Goal: Feedback & Contribution: Submit feedback/report problem

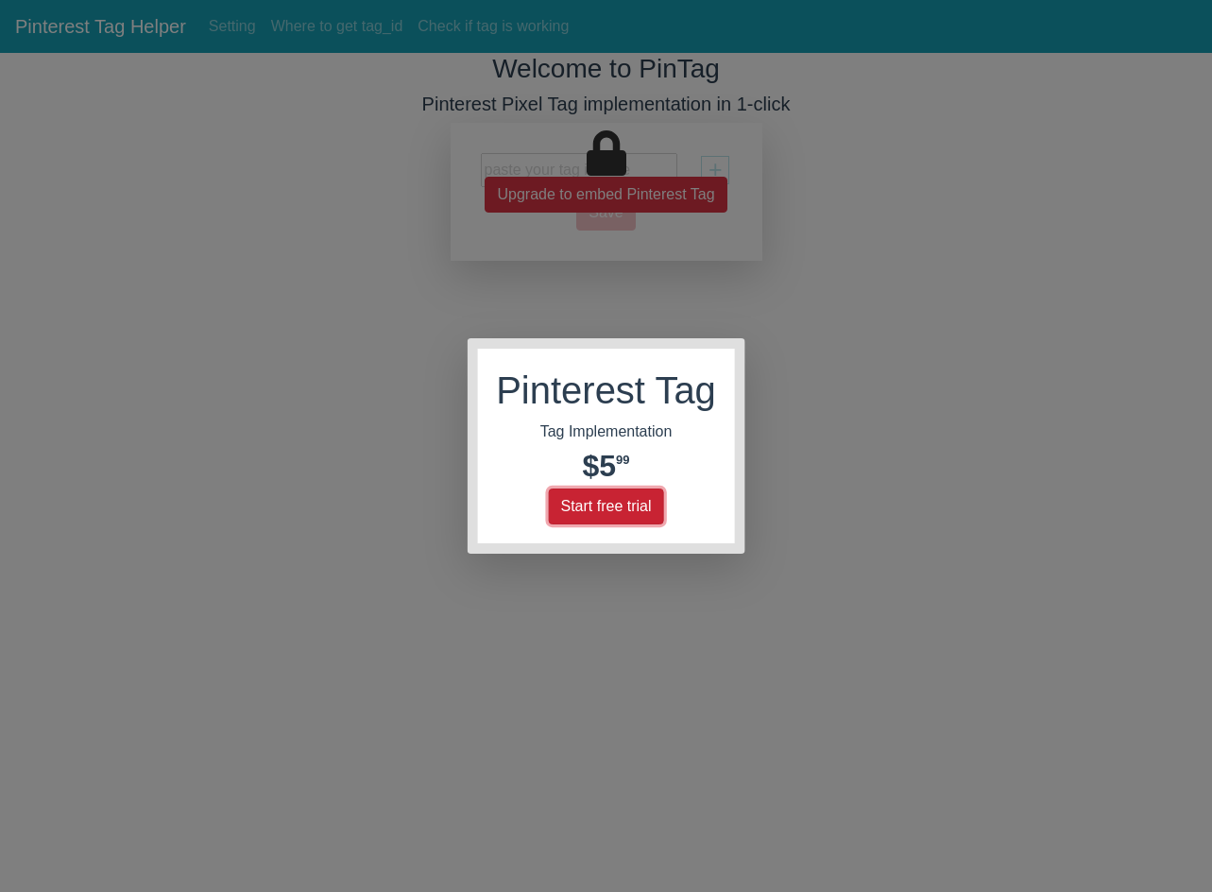
click at [603, 510] on button "Start free trial" at bounding box center [605, 507] width 115 height 36
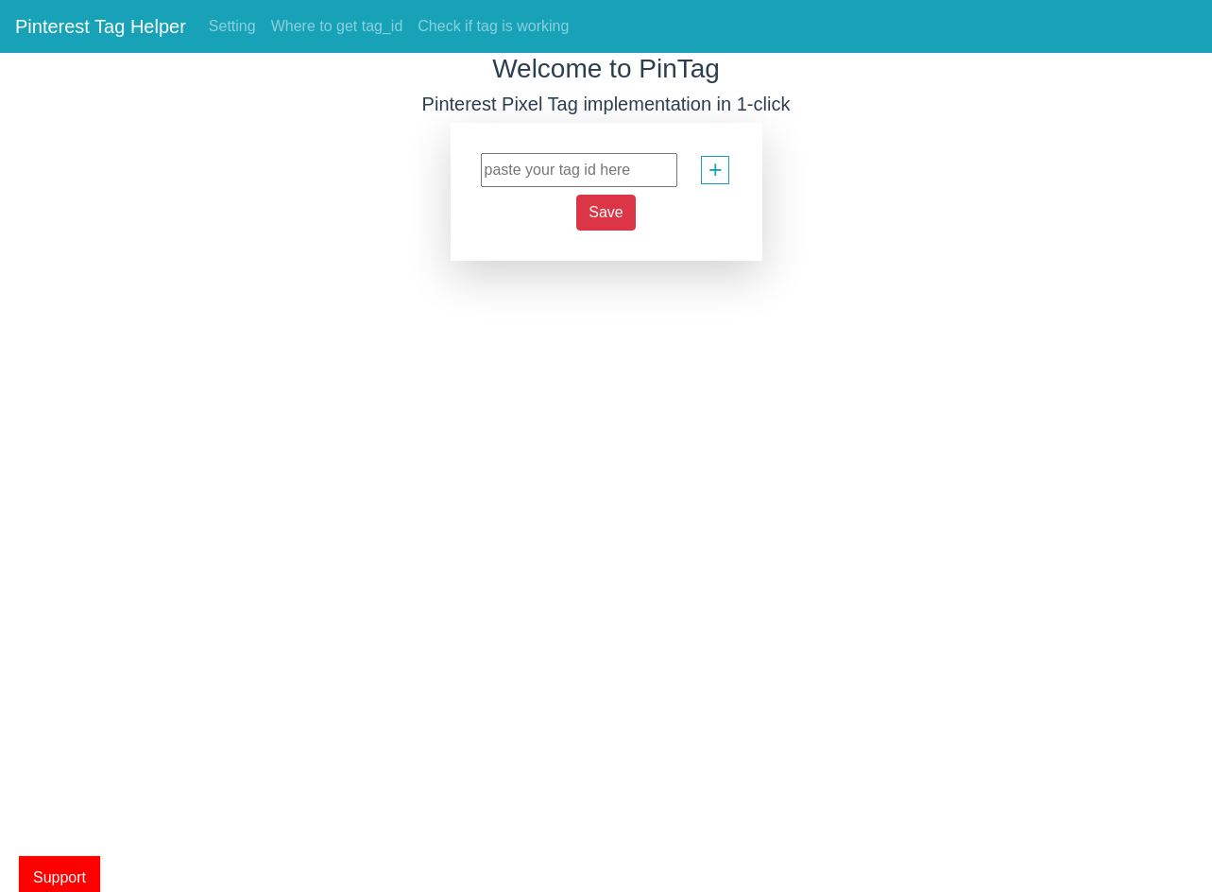
drag, startPoint x: 608, startPoint y: 264, endPoint x: 604, endPoint y: 231, distance: 33.3
click at [608, 261] on html "Pinterest Tag Helper Setting Where to get tag_id Check if tag is working Welcom…" at bounding box center [606, 130] width 1212 height 261
click at [577, 174] on input "text" at bounding box center [579, 170] width 197 height 34
paste input "2613442403775"
type input "2613442403775"
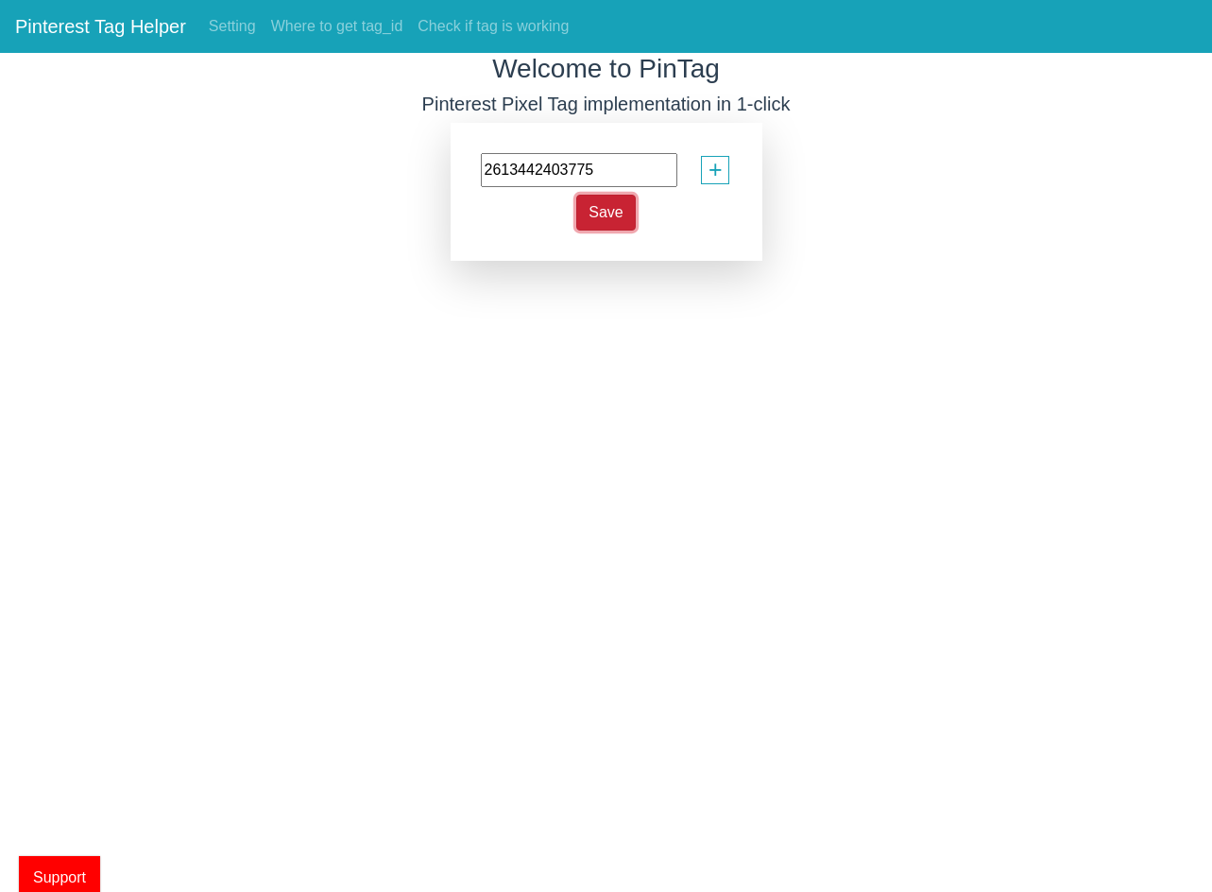
click at [607, 216] on span "Save" at bounding box center [606, 212] width 34 height 16
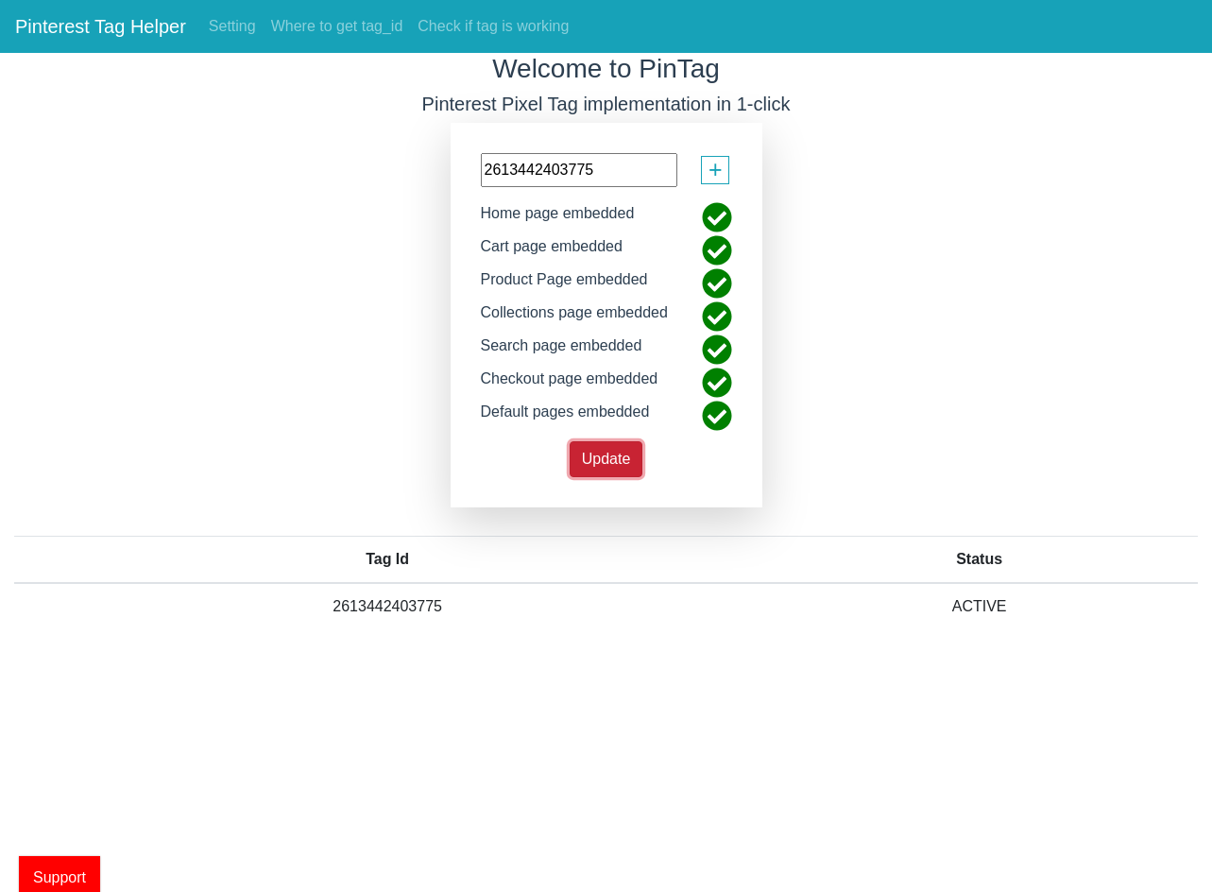
click at [588, 468] on button "Update" at bounding box center [607, 459] width 74 height 36
click at [597, 461] on span "Update" at bounding box center [606, 459] width 49 height 16
click at [260, 277] on div "Welcome to PinTag Pinterest Pixel Tag implementation in 1-click 2613442403775 +…" at bounding box center [606, 356] width 1212 height 606
click at [710, 163] on span "+" at bounding box center [716, 170] width 14 height 36
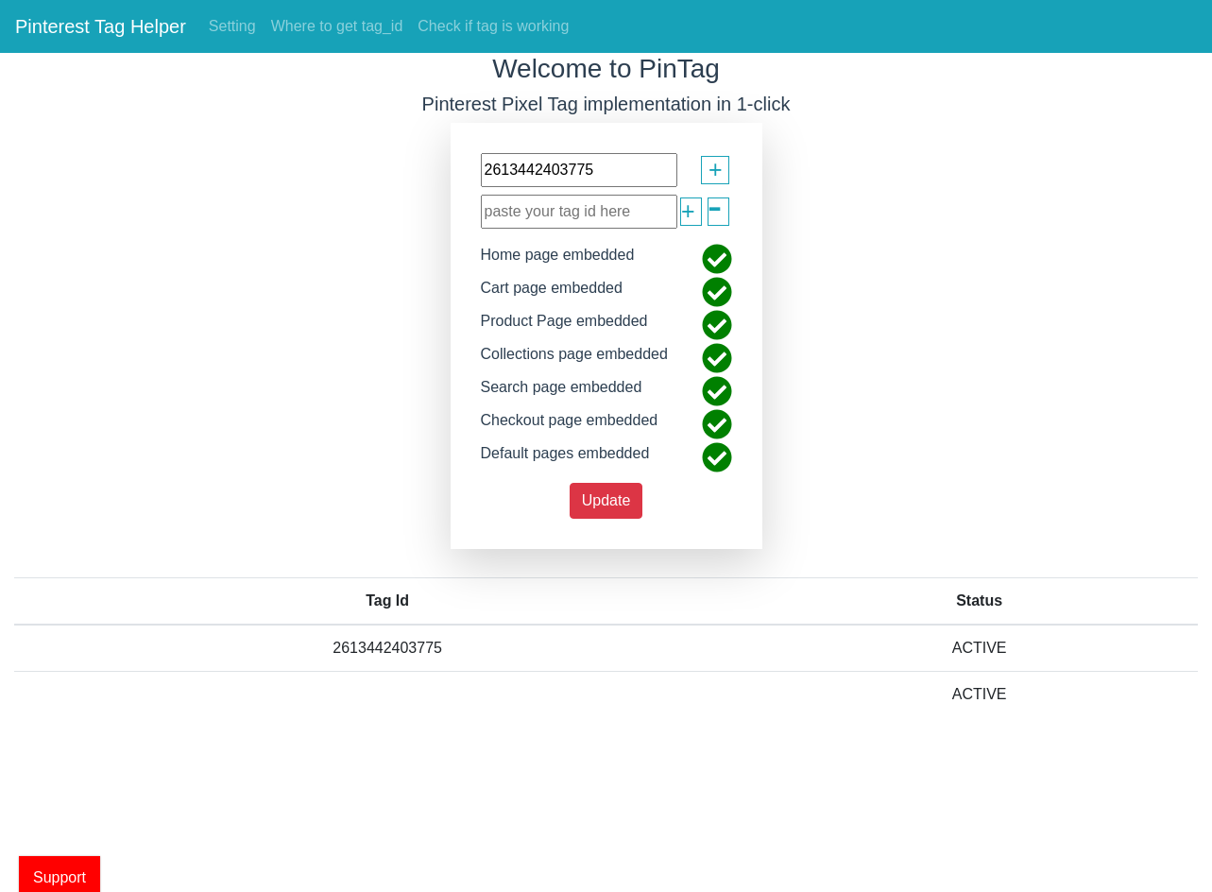
click at [631, 216] on input "text" at bounding box center [579, 212] width 197 height 34
paste input "2614219582373)"
type input "2614219582373"
click at [620, 506] on button "Update" at bounding box center [607, 501] width 74 height 36
click at [273, 128] on div "Welcome to PinTag Pinterest Pixel Tag implementation in 1-click 2613442403775 +…" at bounding box center [606, 400] width 1212 height 694
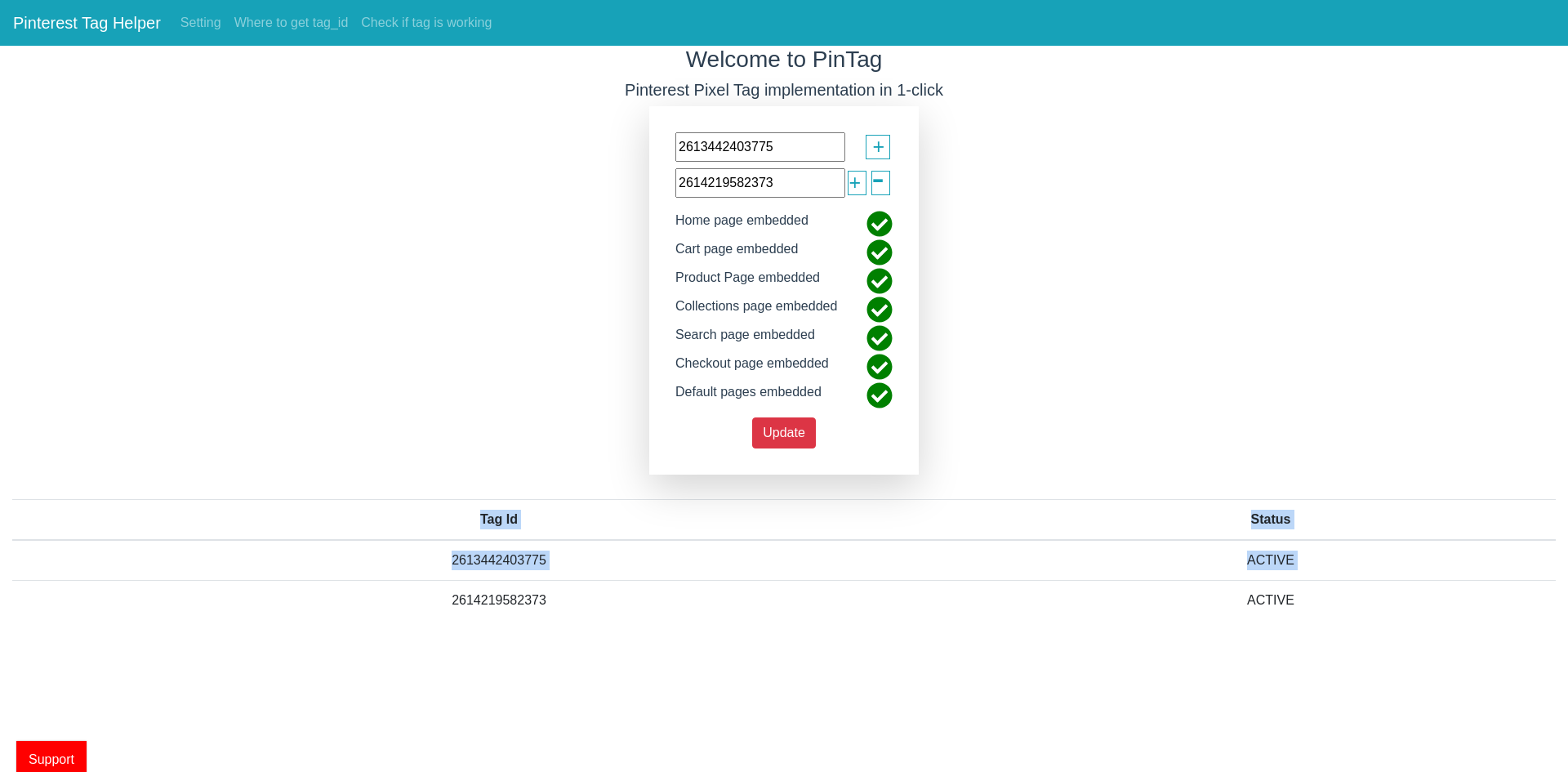
drag, startPoint x: 233, startPoint y: 584, endPoint x: 112, endPoint y: 686, distance: 158.3
click at [159, 644] on div "Tag Id Status 2613442403775 ACTIVE 2614219582373 ACTIVE" at bounding box center [784, 565] width 1568 height 158
click at [71, 755] on span "Support" at bounding box center [51, 759] width 70 height 37
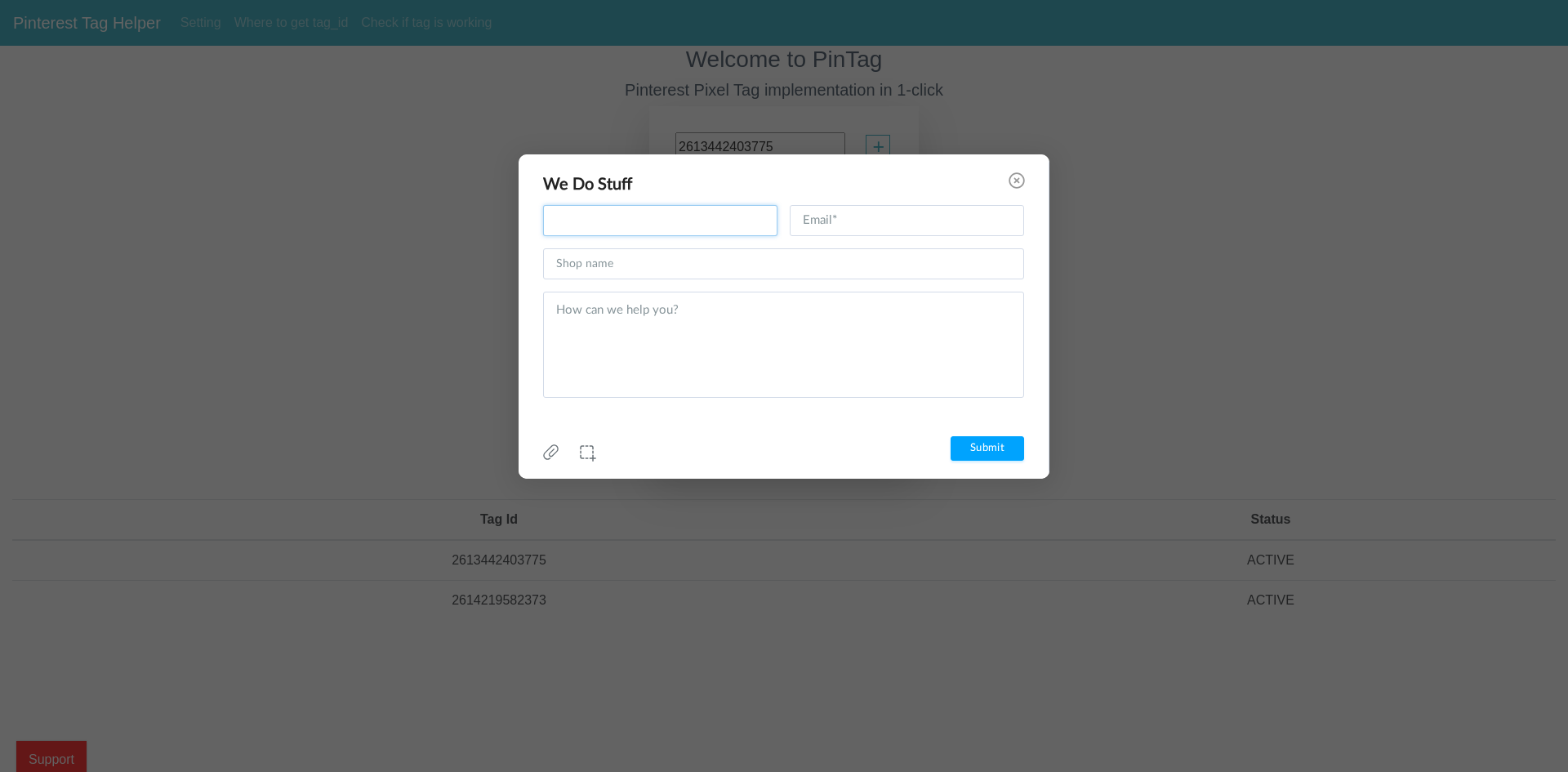
click at [603, 223] on input "text" at bounding box center [660, 220] width 234 height 31
click at [195, 259] on div at bounding box center [1094, 513] width 2352 height 1188
click at [557, 217] on input "text" at bounding box center [660, 220] width 234 height 31
type input "[PERSON_NAME]"
click at [822, 214] on input "text" at bounding box center [907, 220] width 234 height 31
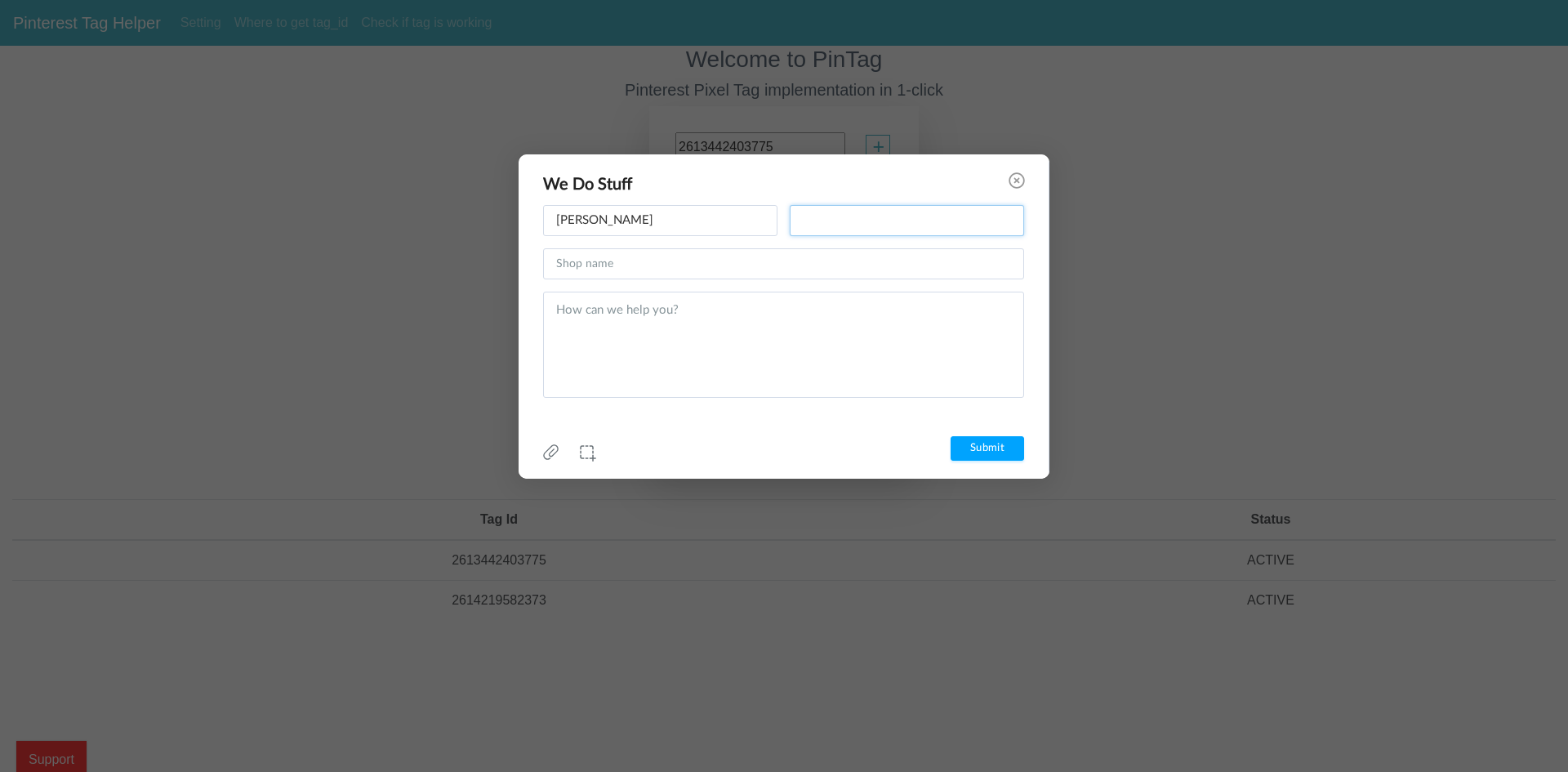
type input "[PERSON_NAME][EMAIL_ADDRESS][DOMAIN_NAME]"
click at [673, 275] on input "text" at bounding box center [783, 264] width 481 height 31
paste input "[URL][DOMAIN_NAME]"
type input "[URL][DOMAIN_NAME]"
click at [628, 343] on textarea at bounding box center [783, 344] width 481 height 106
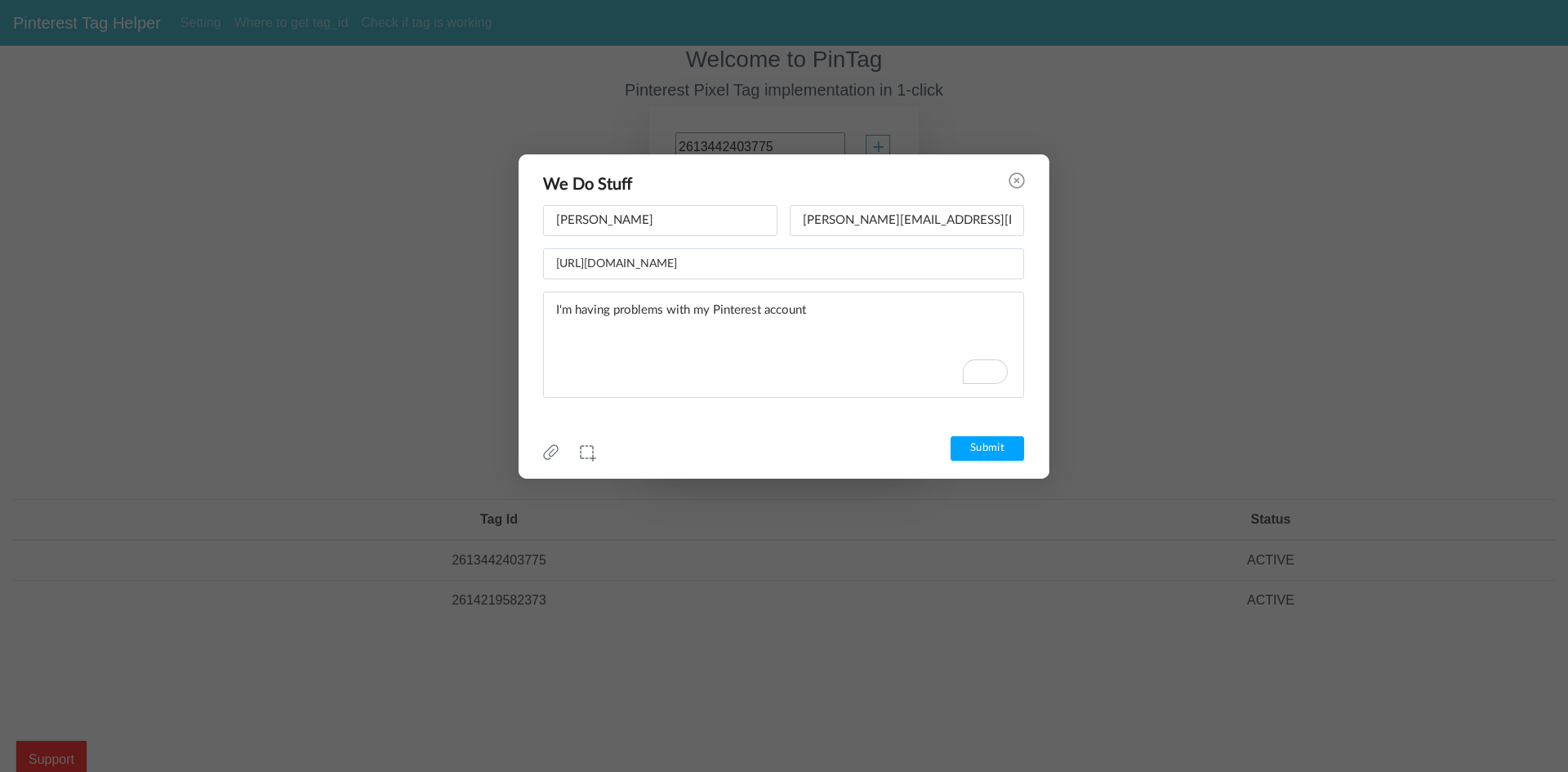
click at [204, 302] on div at bounding box center [1094, 513] width 2352 height 1188
click at [816, 309] on textarea "I'm having problems with my Pinterest account" at bounding box center [783, 344] width 481 height 106
paste textarea "Event quality score"
click at [267, 372] on div at bounding box center [1094, 513] width 2352 height 1188
drag, startPoint x: 962, startPoint y: 306, endPoint x: 921, endPoint y: 312, distance: 41.4
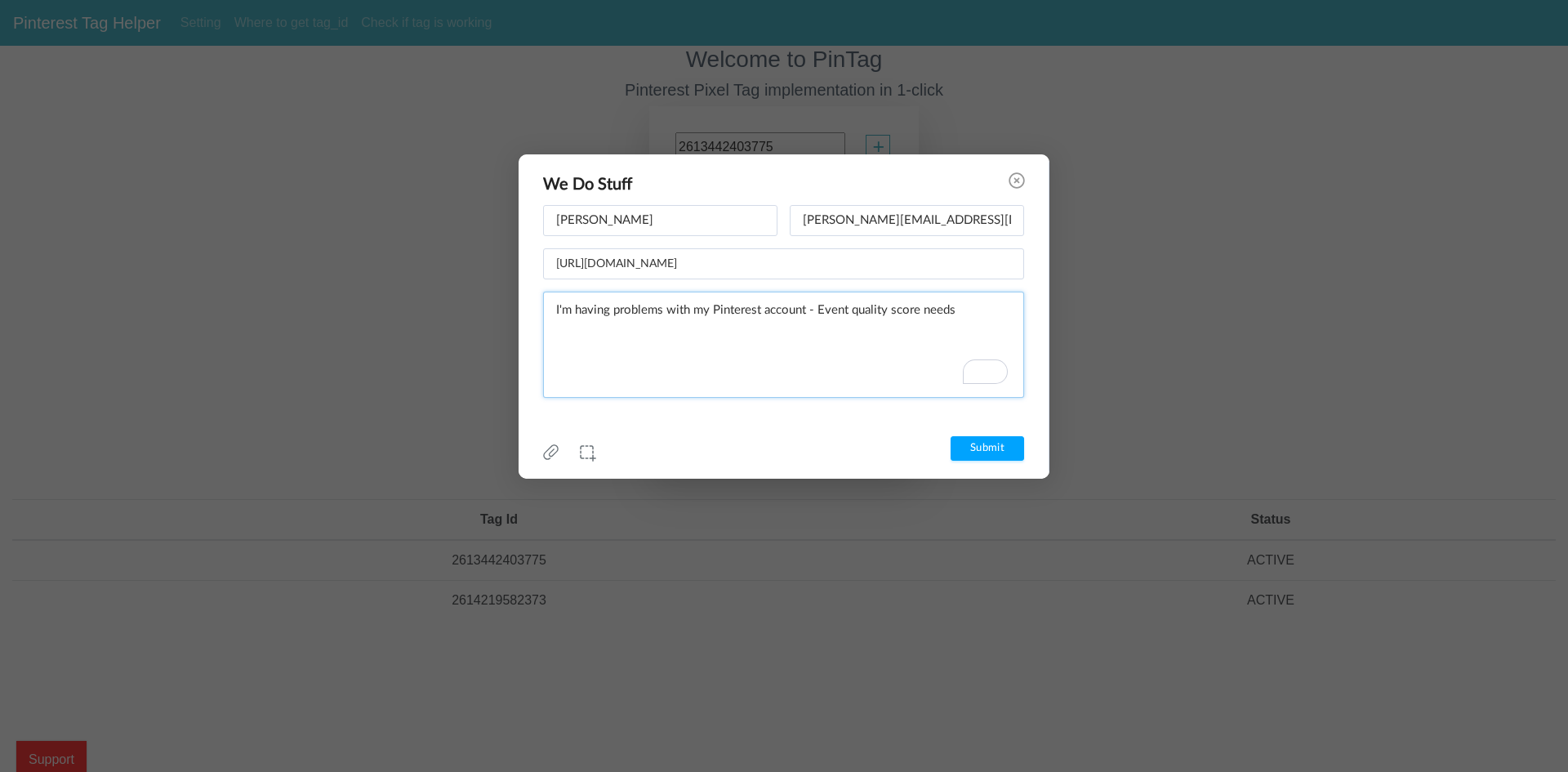
click at [921, 312] on textarea "I'm having problems with my Pinterest account - Event quality score needs" at bounding box center [783, 344] width 481 height 106
paste textarea "Needs improvement"
type textarea "I'm having problems with my Pinterest account - Event quality score - Needs imp…"
click at [556, 447] on icon at bounding box center [551, 452] width 16 height 16
type input "C:\fakepath\Screenshot [DATE] 155710.png"
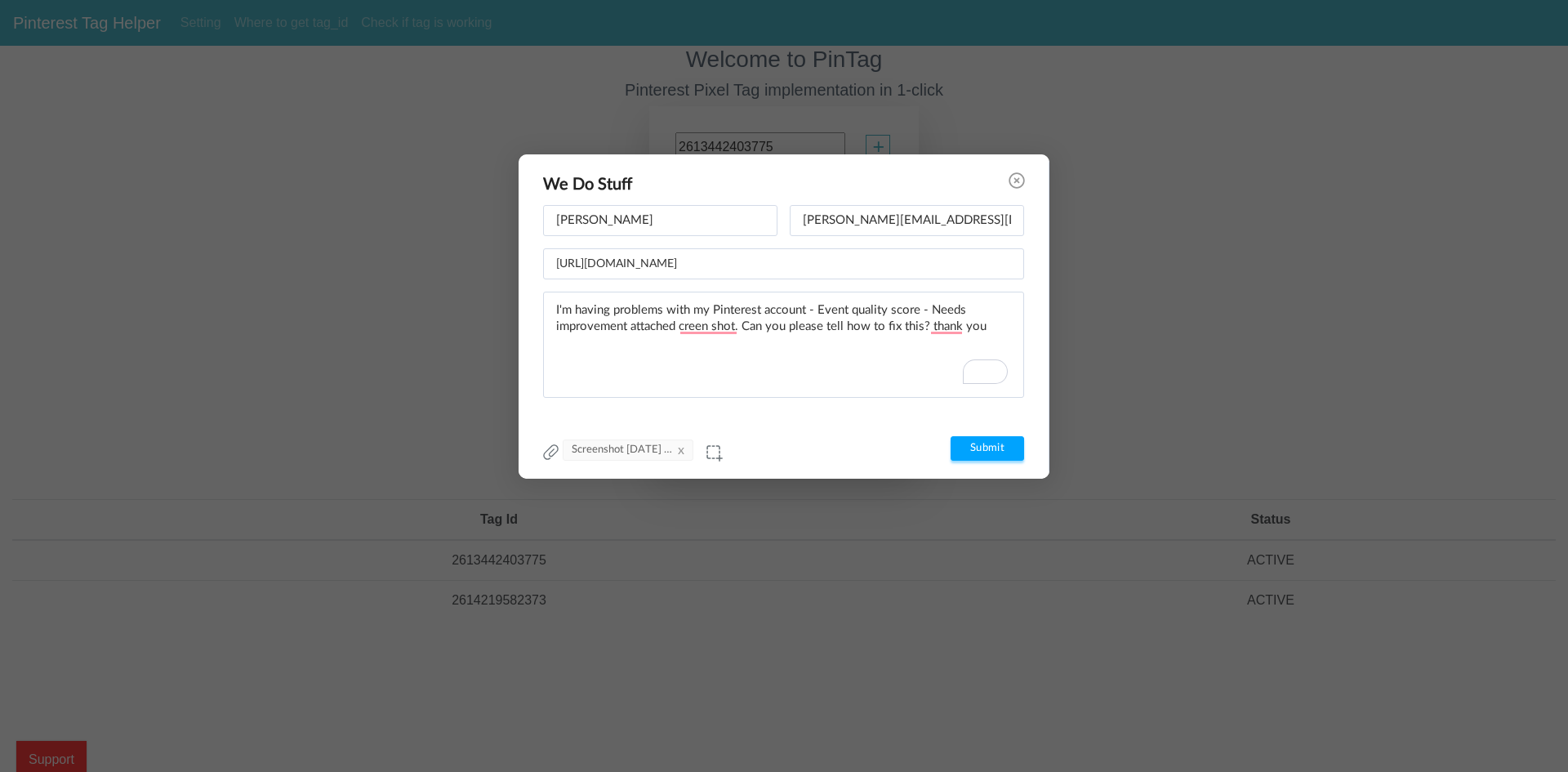
click at [970, 445] on input "Submit" at bounding box center [987, 449] width 73 height 24
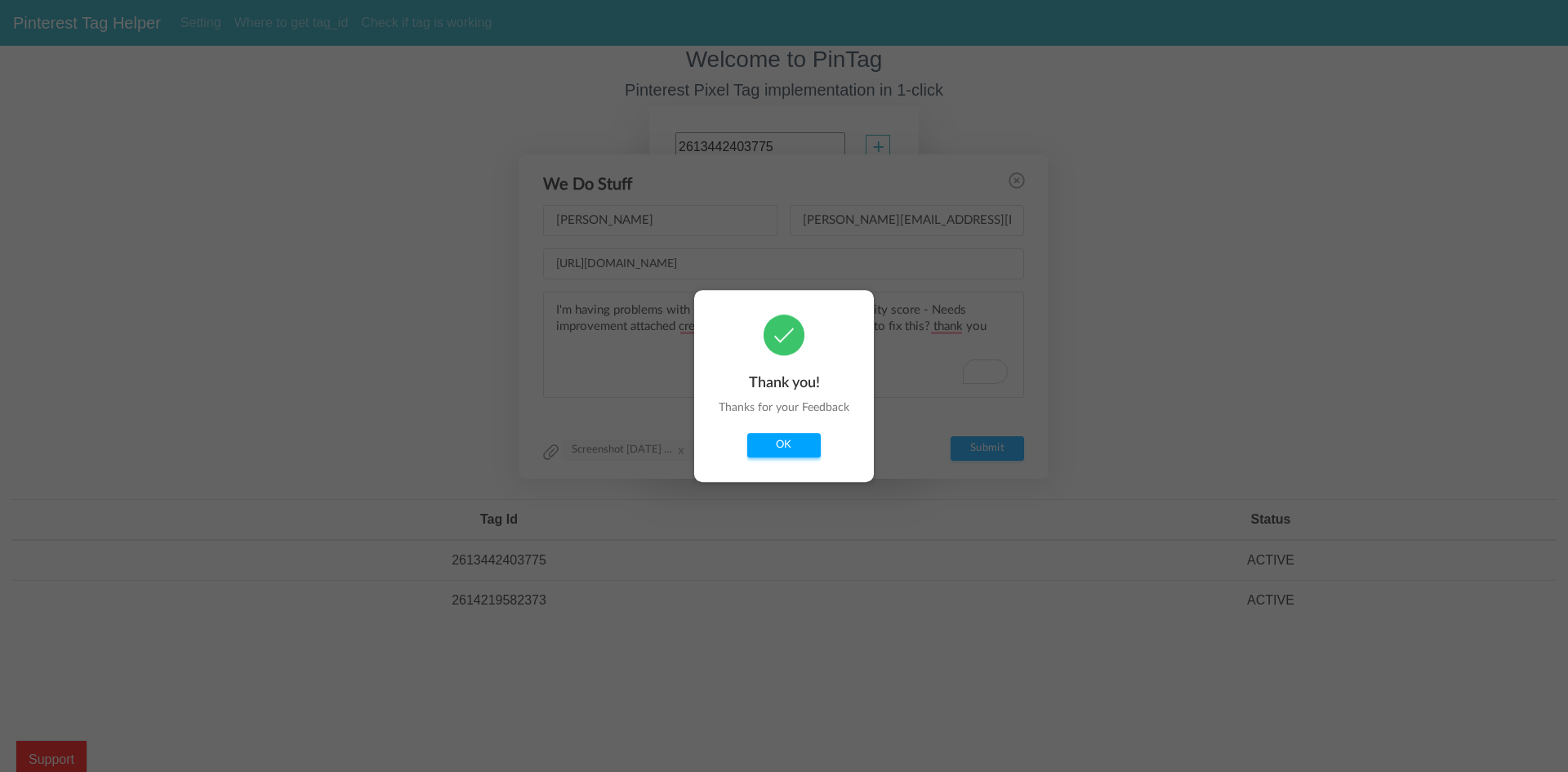
click at [779, 453] on button "OK" at bounding box center [784, 445] width 73 height 24
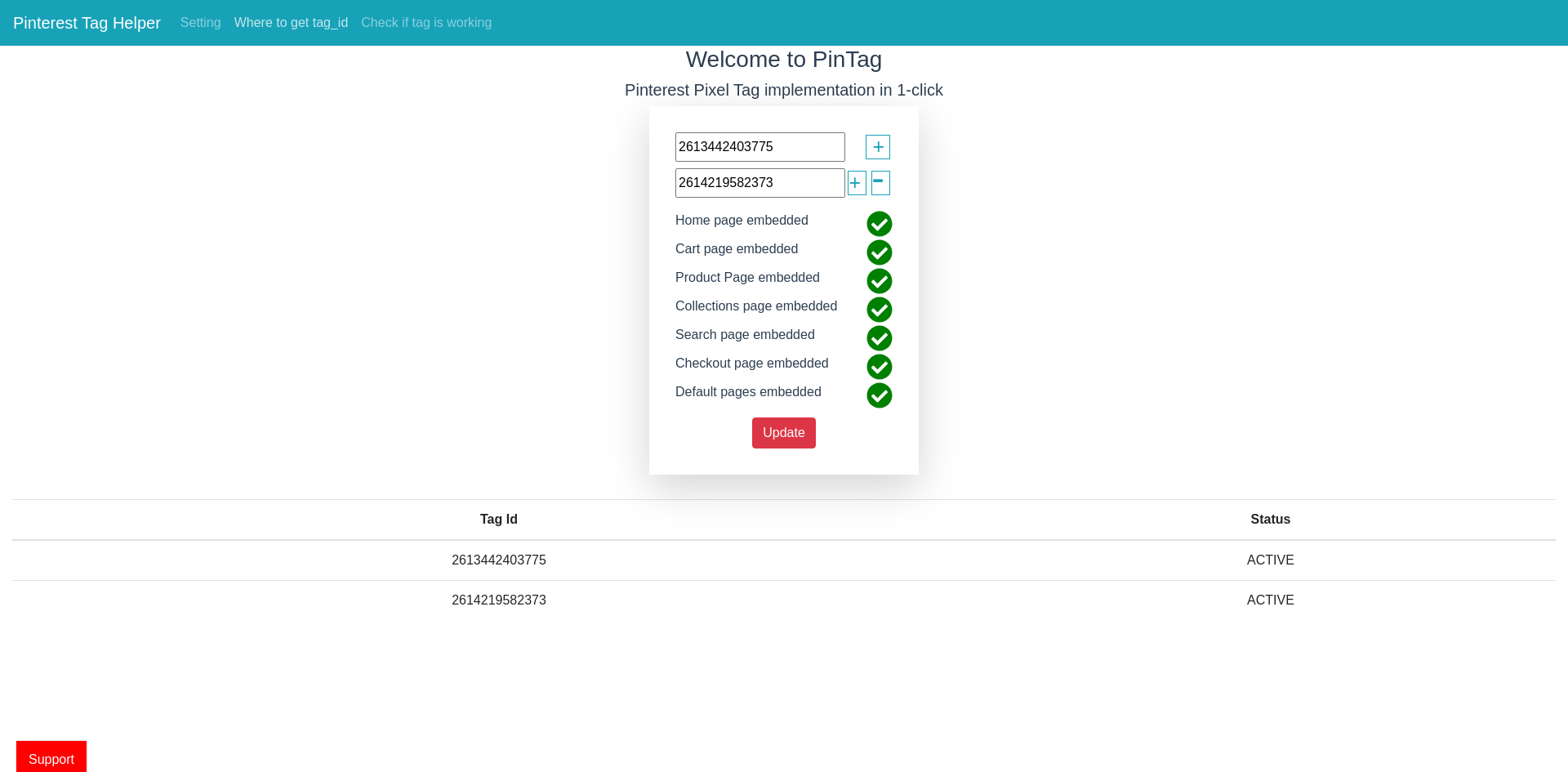
click at [284, 19] on link "Where to get tag_id" at bounding box center [291, 23] width 127 height 33
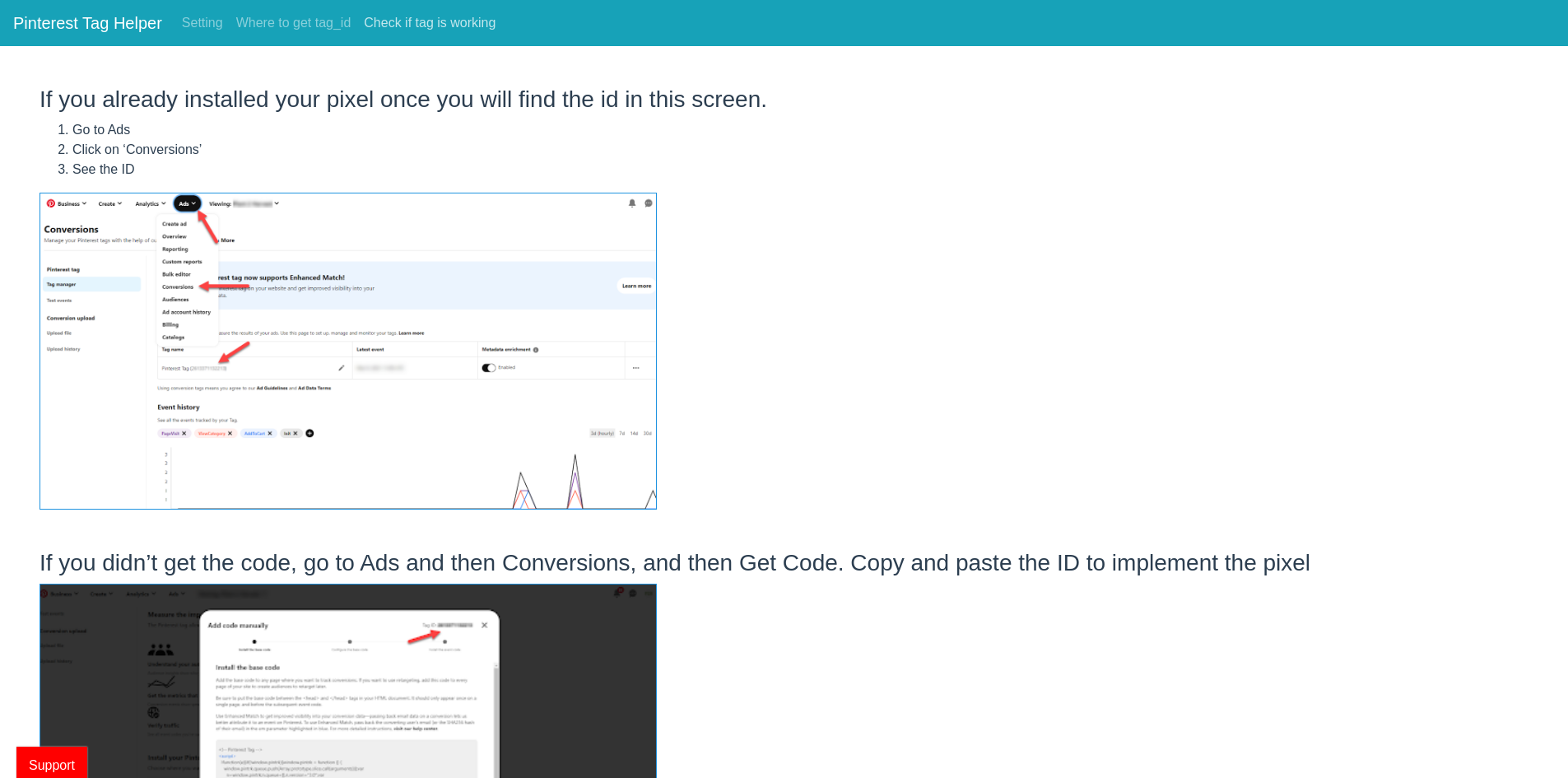
click at [406, 24] on link "Check if tag is working" at bounding box center [429, 24] width 145 height 33
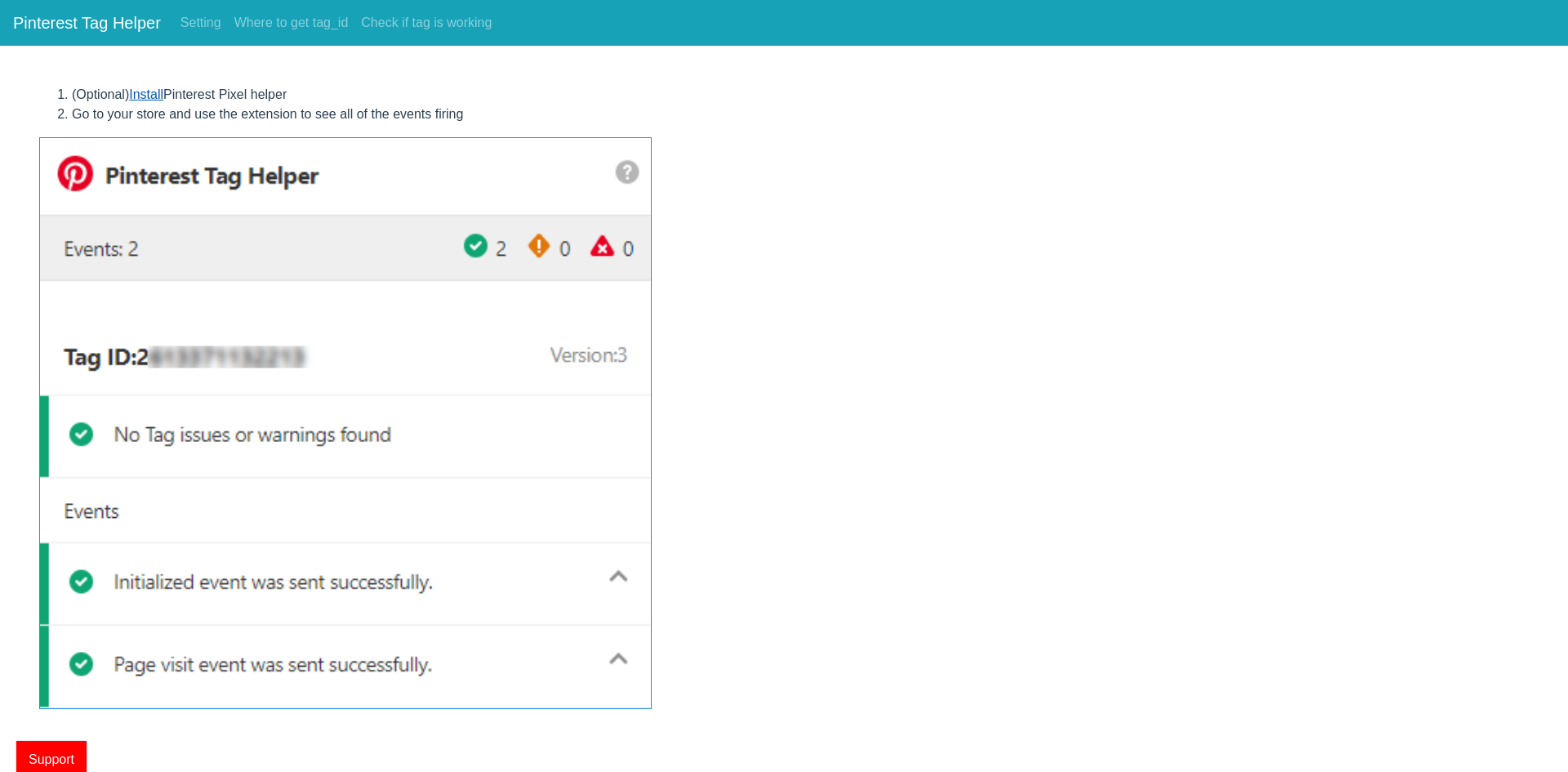
click at [148, 98] on link "Install" at bounding box center [146, 94] width 35 height 14
click at [193, 21] on link "Setting" at bounding box center [201, 23] width 54 height 33
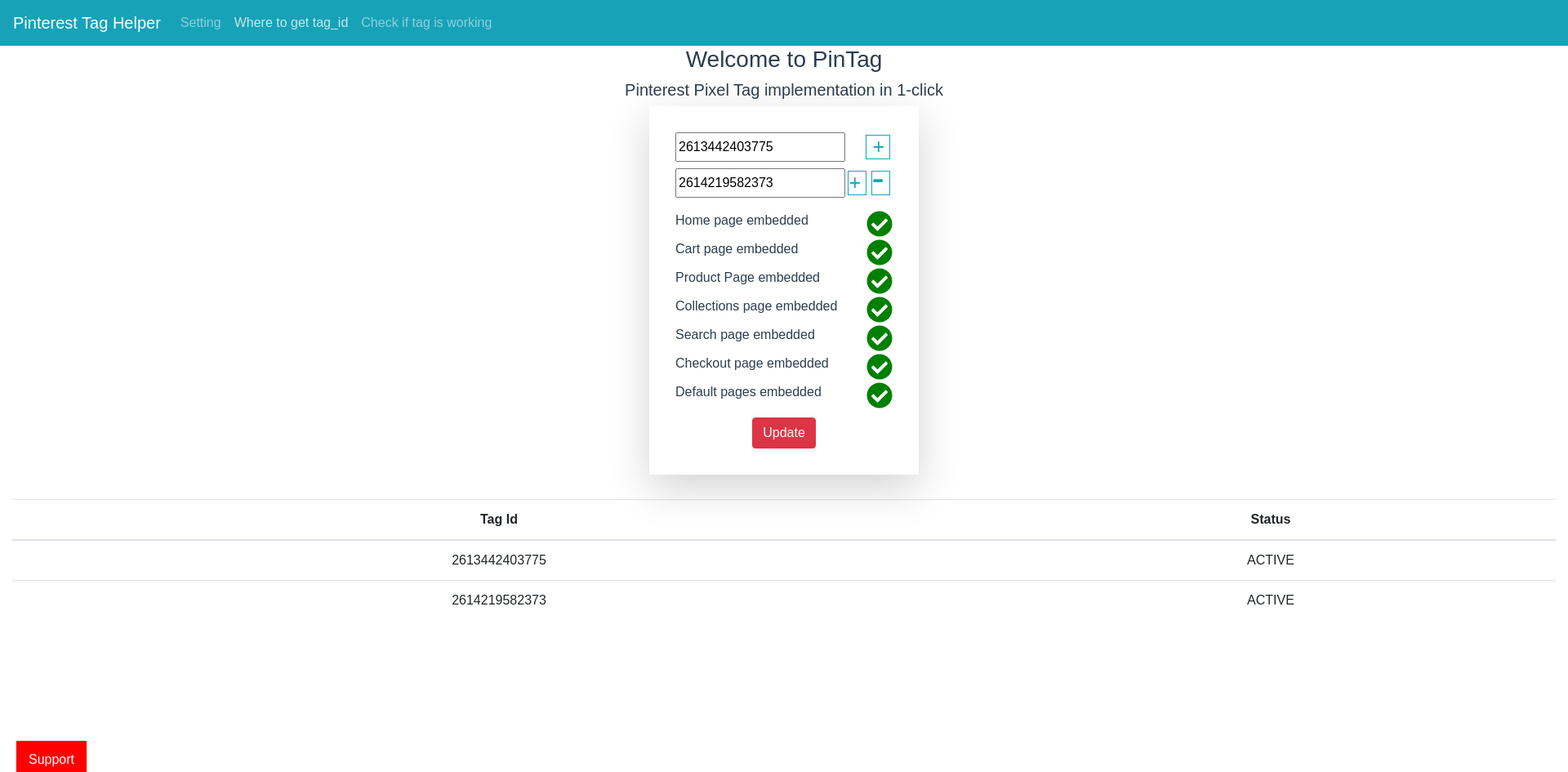
click at [271, 22] on link "Where to get tag_id" at bounding box center [291, 23] width 127 height 33
